Goal: Information Seeking & Learning: Learn about a topic

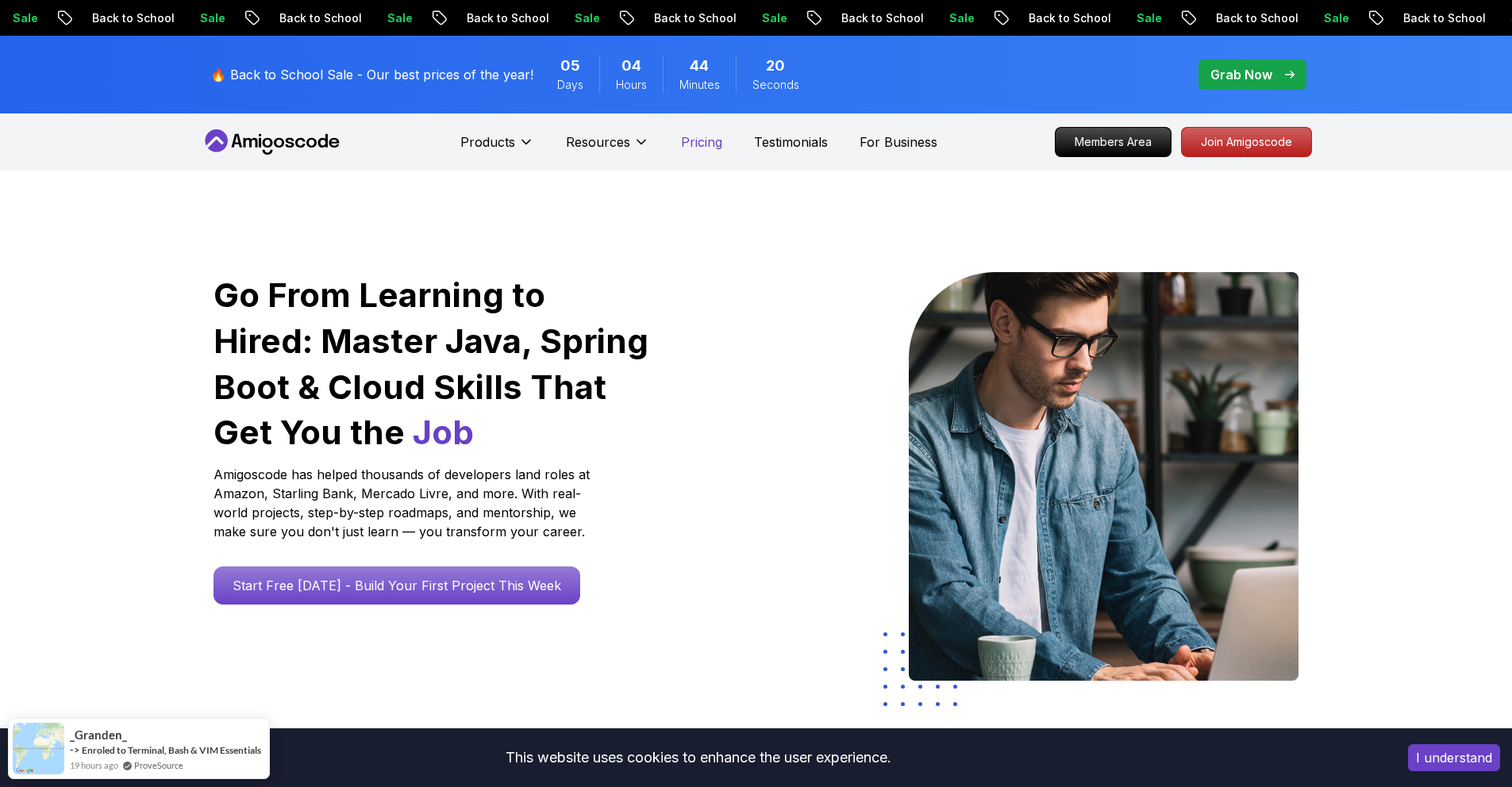
click at [709, 148] on p "Pricing" at bounding box center [702, 143] width 42 height 19
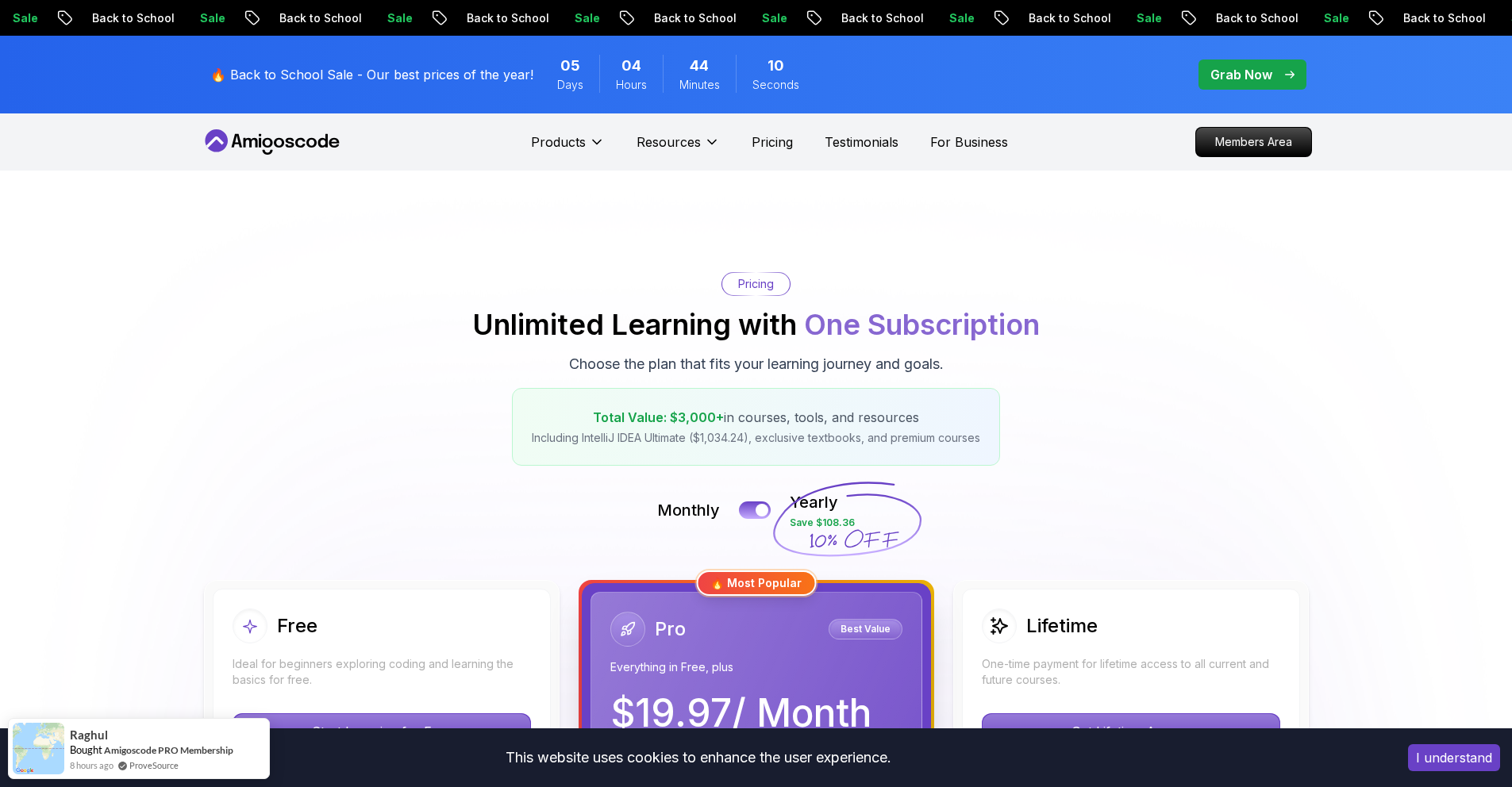
click at [760, 514] on div at bounding box center [762, 510] width 13 height 13
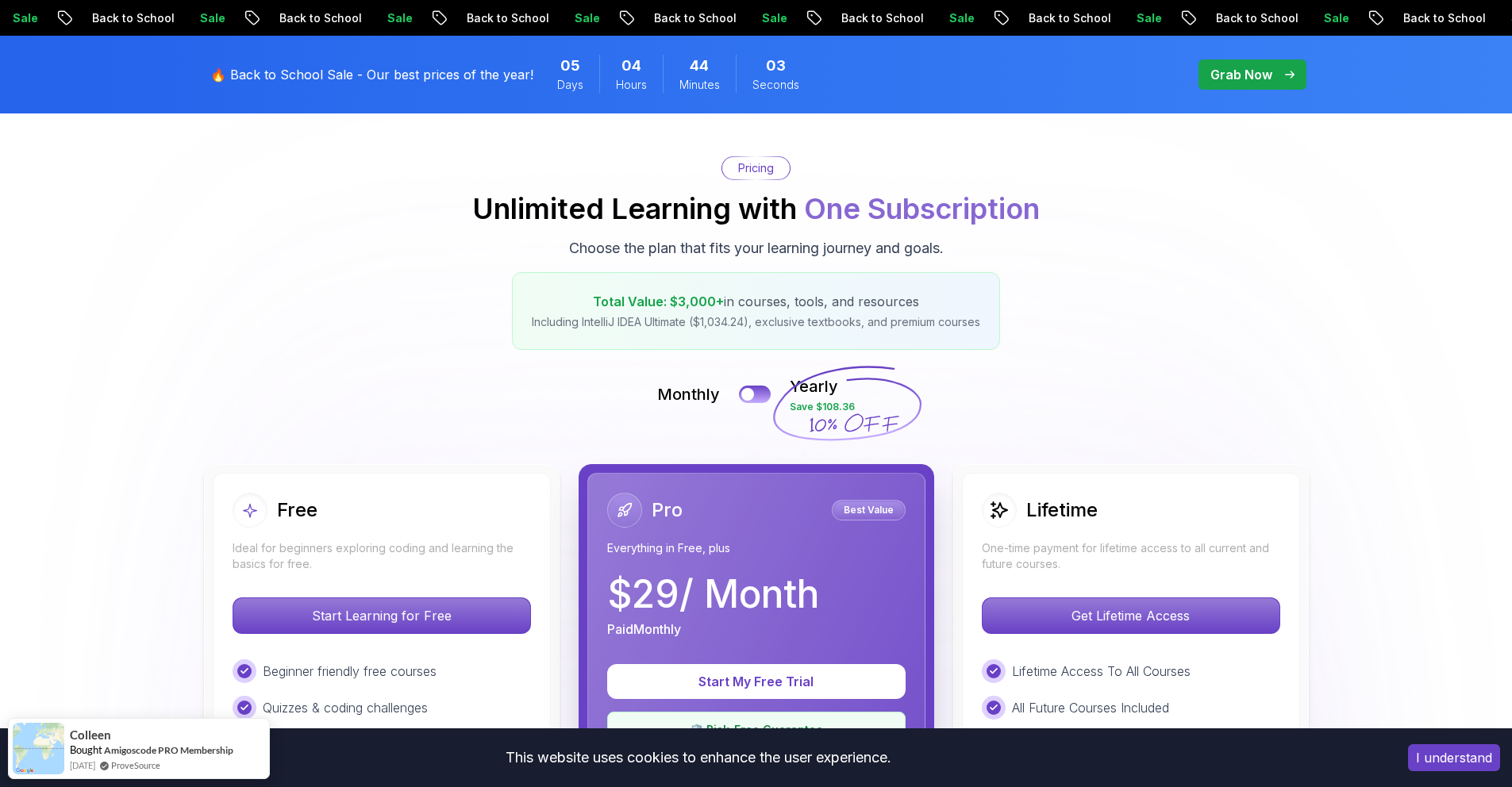
scroll to position [117, 0]
click at [753, 396] on div at bounding box center [747, 393] width 13 height 13
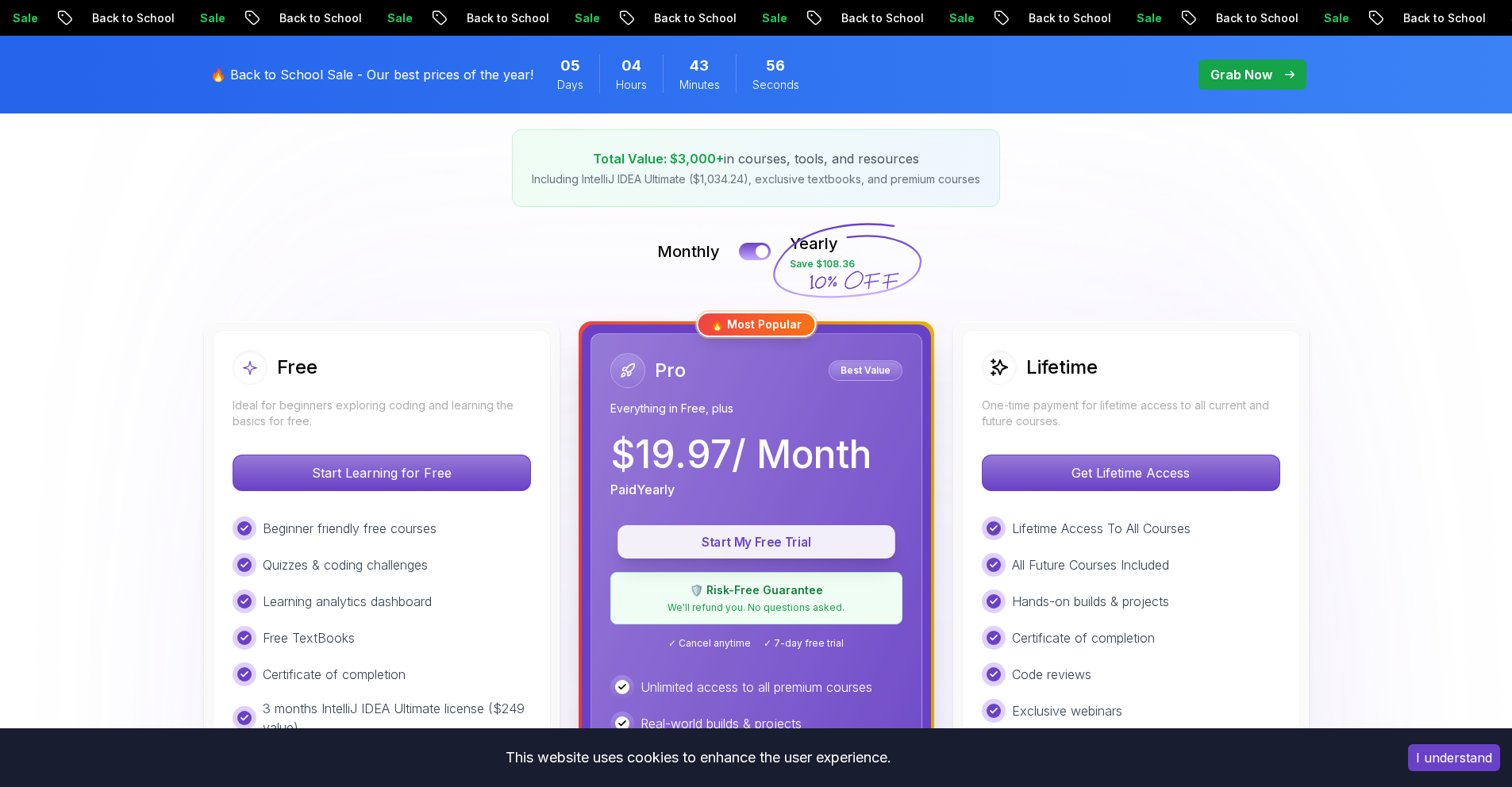
scroll to position [251, 0]
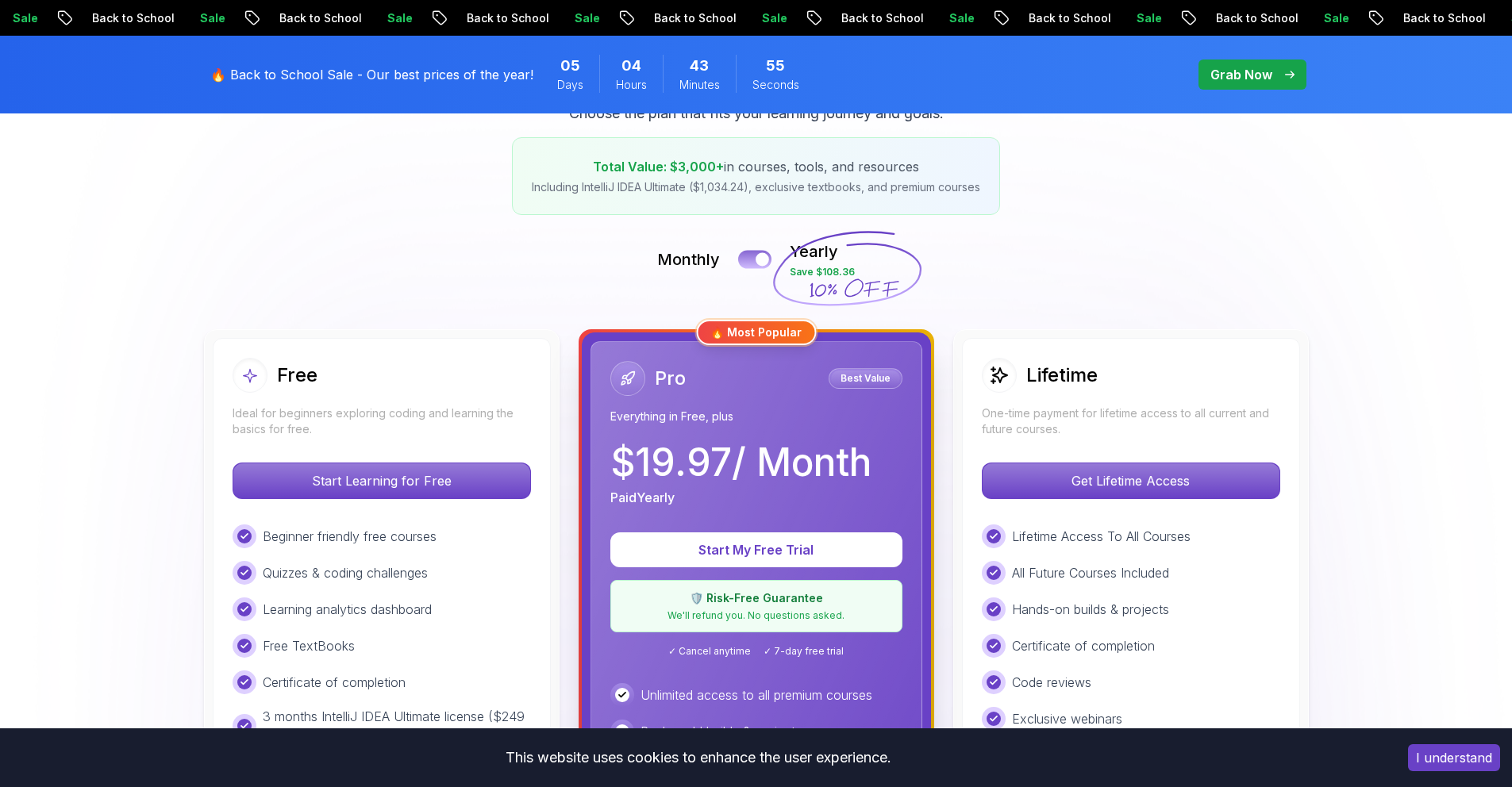
click at [770, 261] on button at bounding box center [755, 258] width 34 height 19
